Goal: Information Seeking & Learning: Get advice/opinions

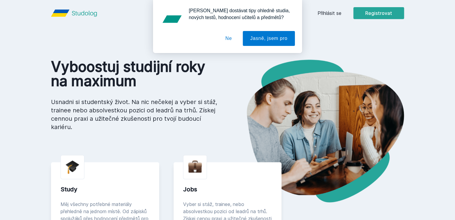
click at [233, 41] on button "Ne" at bounding box center [228, 38] width 21 height 15
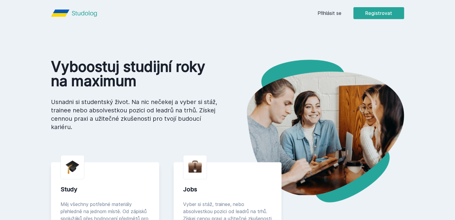
click at [342, 12] on link "Přihlásit se" at bounding box center [330, 13] width 24 height 7
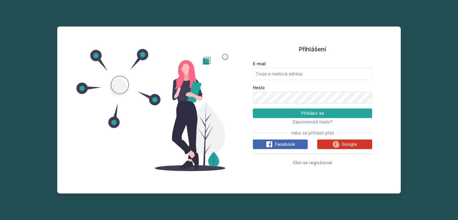
click at [351, 144] on span "Google" at bounding box center [349, 144] width 15 height 6
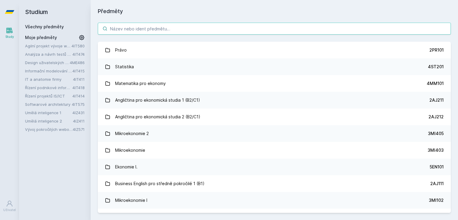
click at [150, 30] on input "search" at bounding box center [274, 29] width 353 height 12
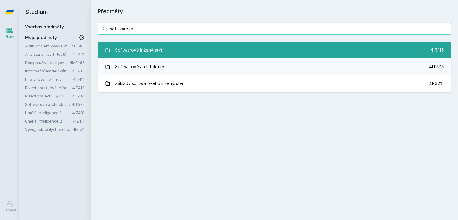
type input "softwarové"
click at [166, 53] on link "Softwarové inženýrství 4IT115" at bounding box center [274, 50] width 353 height 17
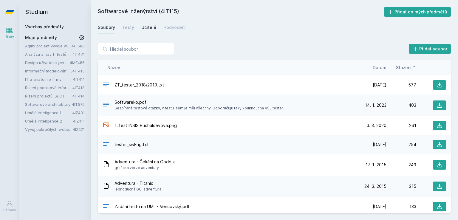
click at [148, 27] on div "Učitelé" at bounding box center [148, 27] width 15 height 6
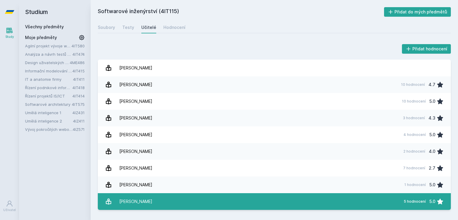
click at [240, 202] on link "[PERSON_NAME] 5 hodnocení 5.0" at bounding box center [274, 201] width 353 height 17
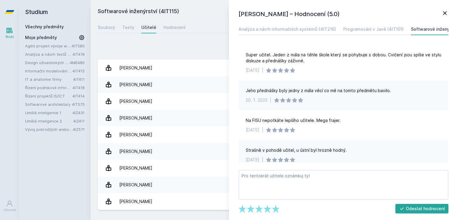
click at [446, 12] on icon at bounding box center [445, 13] width 4 height 4
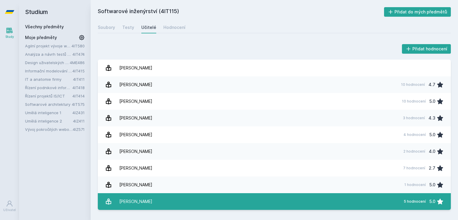
click at [163, 195] on link "[PERSON_NAME] 5 hodnocení 5.0" at bounding box center [274, 201] width 353 height 17
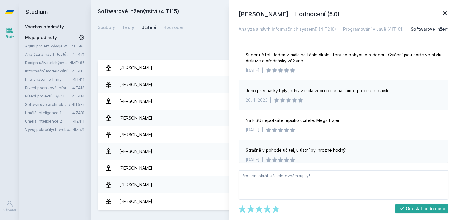
click at [444, 11] on icon at bounding box center [445, 13] width 7 height 7
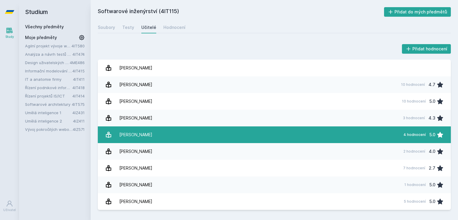
click at [195, 136] on link "[PERSON_NAME] 4 hodnocení 5.0" at bounding box center [274, 134] width 353 height 17
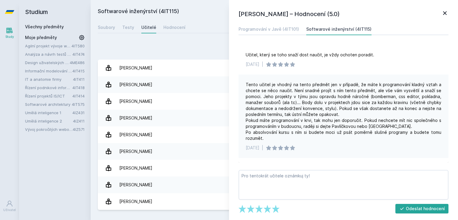
click at [445, 14] on icon at bounding box center [445, 13] width 7 height 7
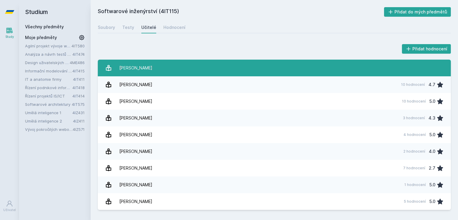
click at [207, 66] on link "[PERSON_NAME]" at bounding box center [274, 68] width 353 height 17
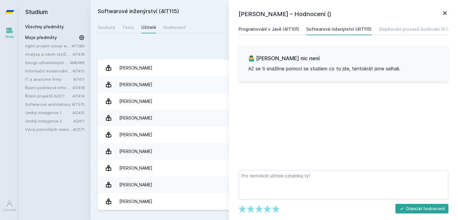
click at [265, 31] on div "Programování v Javě (4IT101)" at bounding box center [269, 29] width 61 height 6
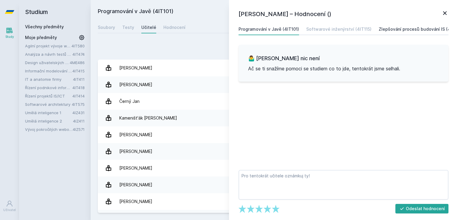
click at [393, 29] on div "Zlepšování procesů budování IS (4IT421)" at bounding box center [421, 29] width 85 height 6
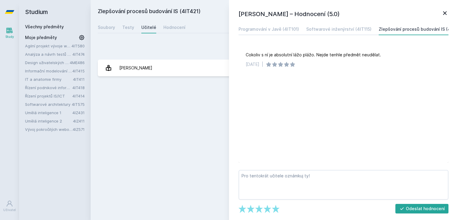
click at [445, 12] on icon at bounding box center [445, 13] width 7 height 7
